Goal: Task Accomplishment & Management: Use online tool/utility

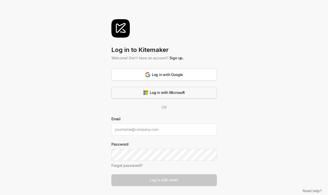
click at [128, 90] on button "Log in with Microsoft" at bounding box center [164, 93] width 106 height 12
